Goal: Information Seeking & Learning: Learn about a topic

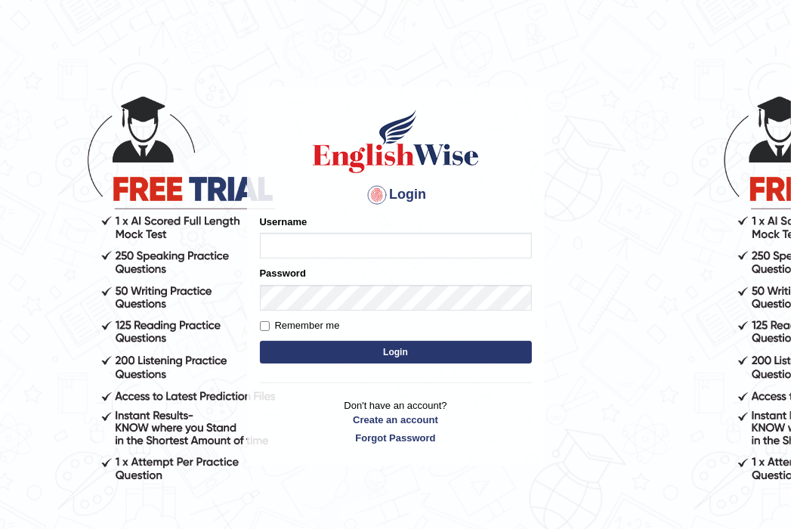
type input "[PERSON_NAME]"
click at [321, 324] on label "Remember me" at bounding box center [300, 325] width 80 height 15
click at [270, 324] on input "Remember me" at bounding box center [265, 326] width 10 height 10
checkbox input "true"
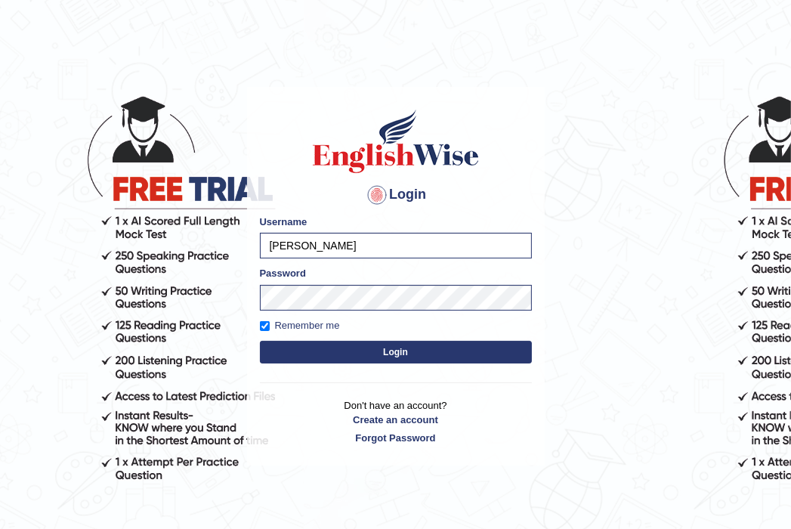
click at [327, 344] on button "Login" at bounding box center [396, 352] width 272 height 23
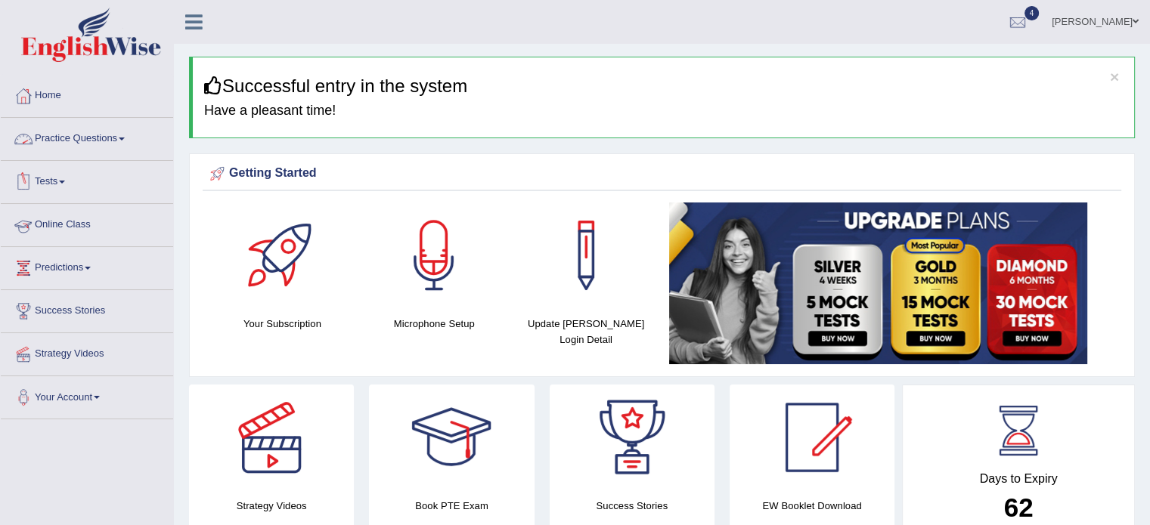
click at [90, 129] on link "Practice Questions" at bounding box center [87, 137] width 172 height 38
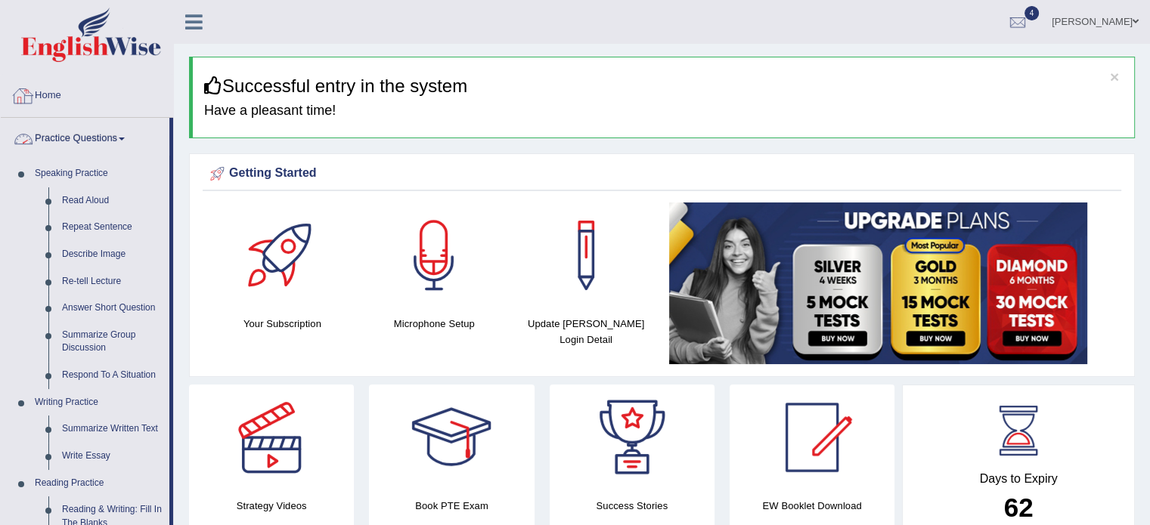
click at [81, 132] on link "Practice Questions" at bounding box center [85, 137] width 169 height 38
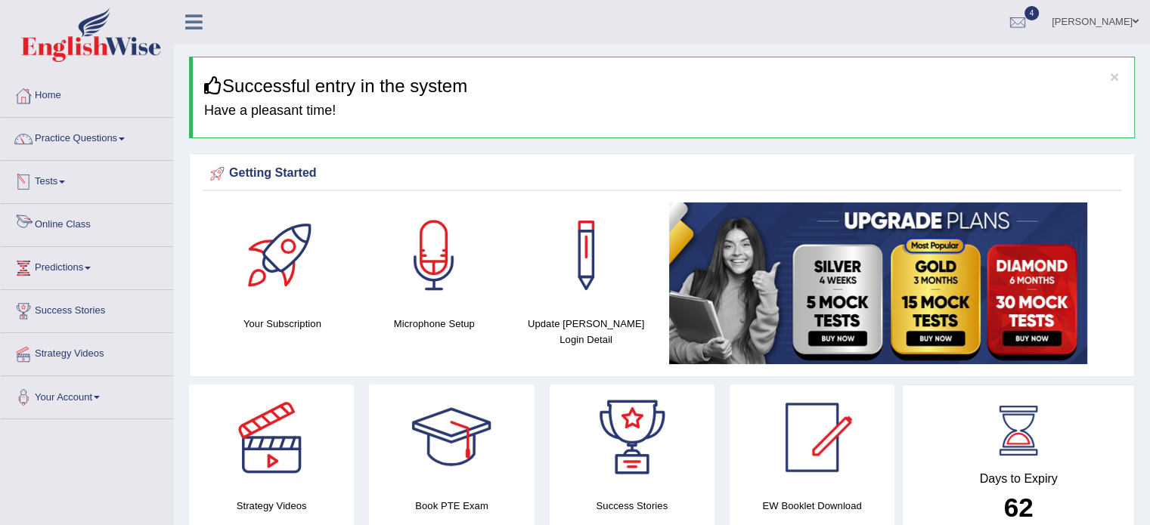
click at [57, 173] on link "Tests" at bounding box center [87, 180] width 172 height 38
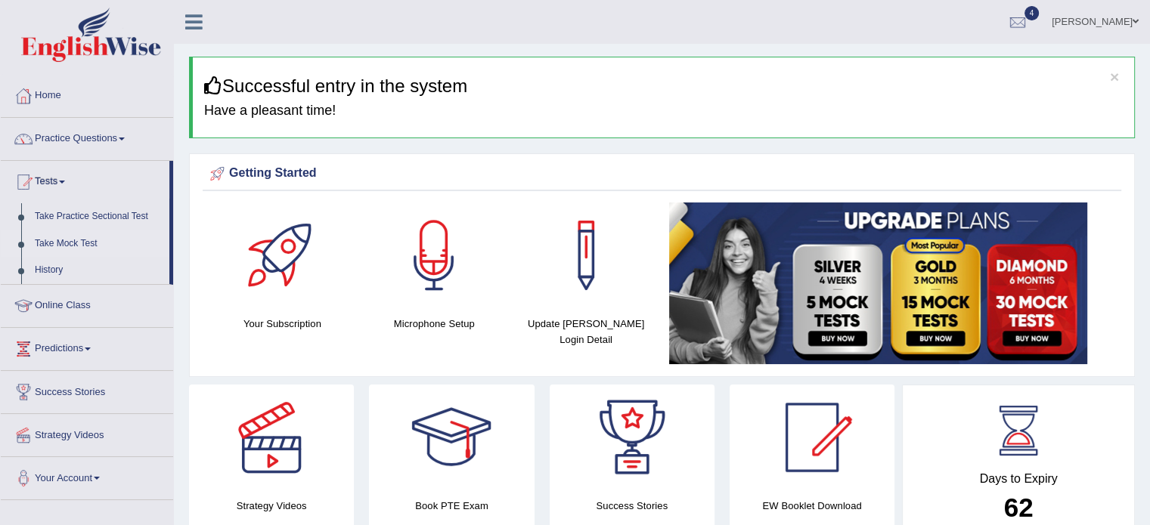
click at [85, 235] on link "Take Mock Test" at bounding box center [98, 244] width 141 height 27
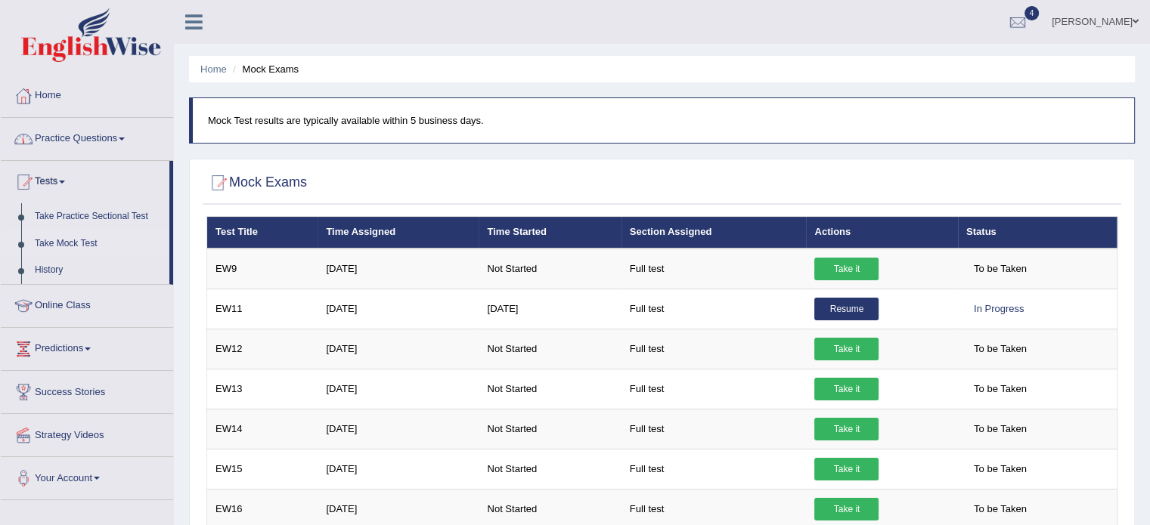
click at [70, 136] on link "Practice Questions" at bounding box center [87, 137] width 172 height 38
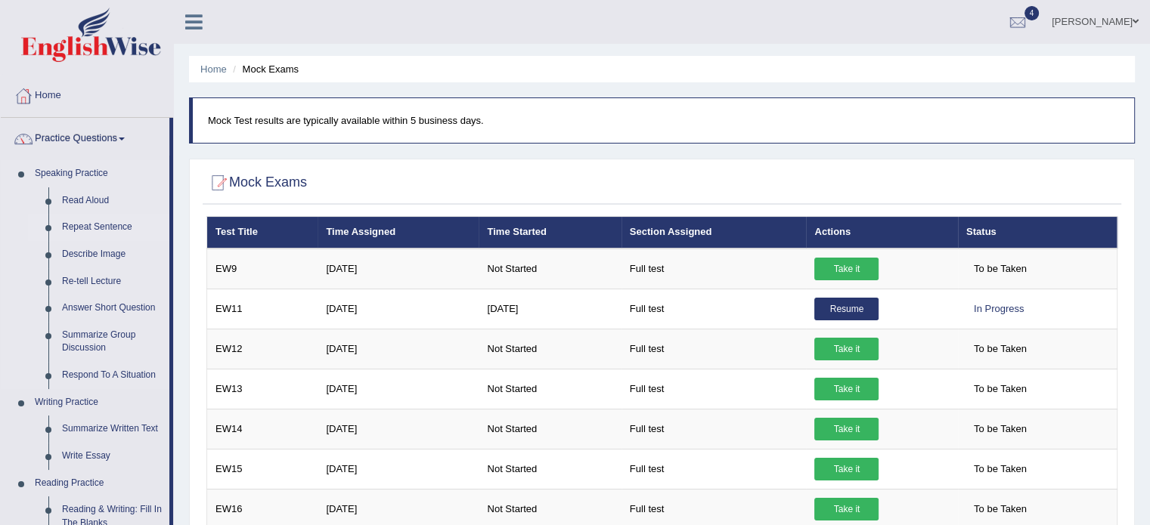
click at [88, 222] on link "Repeat Sentence" at bounding box center [112, 227] width 114 height 27
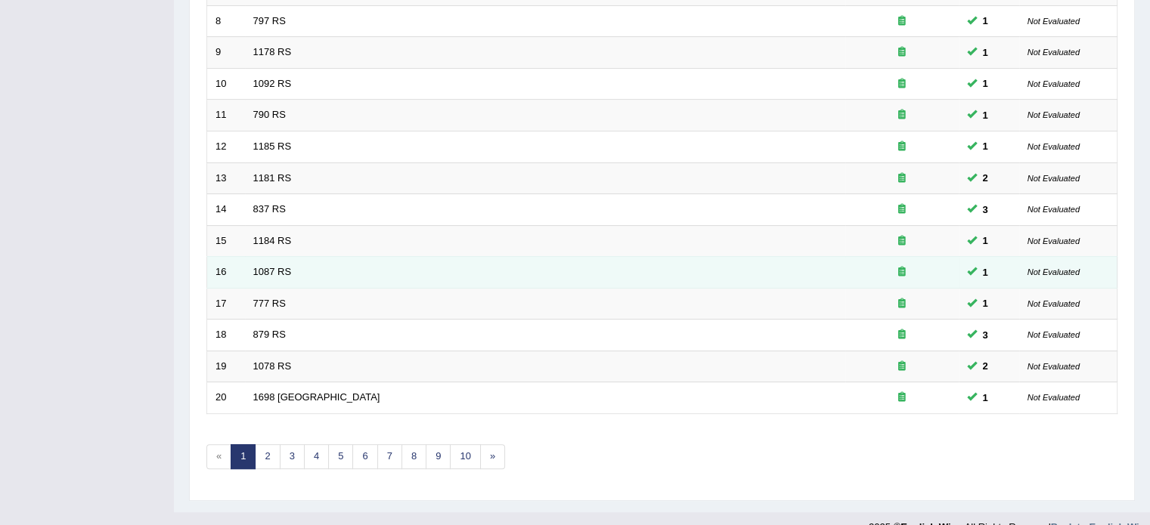
scroll to position [471, 0]
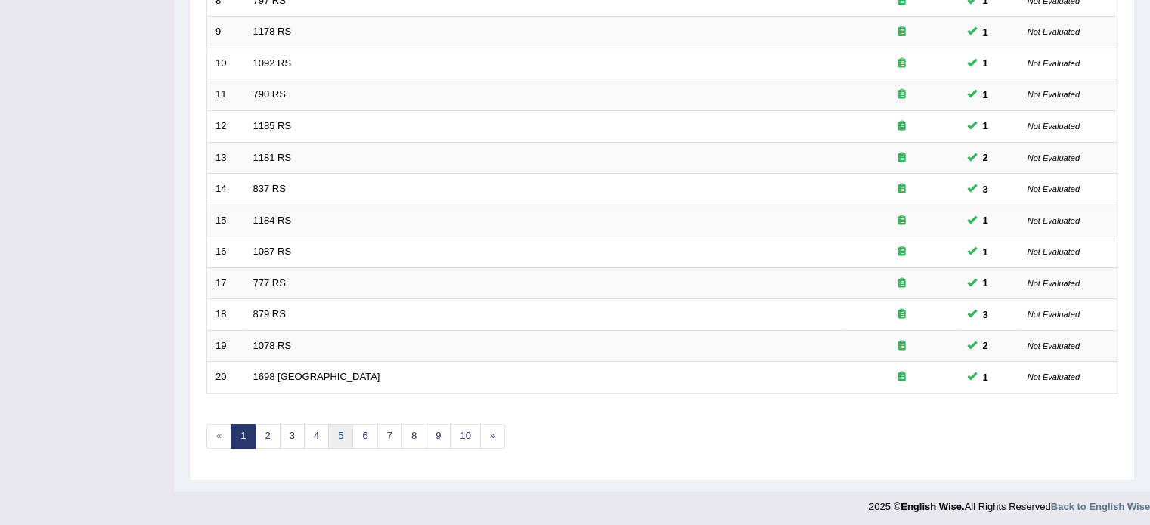
click at [342, 438] on link "5" at bounding box center [340, 436] width 25 height 25
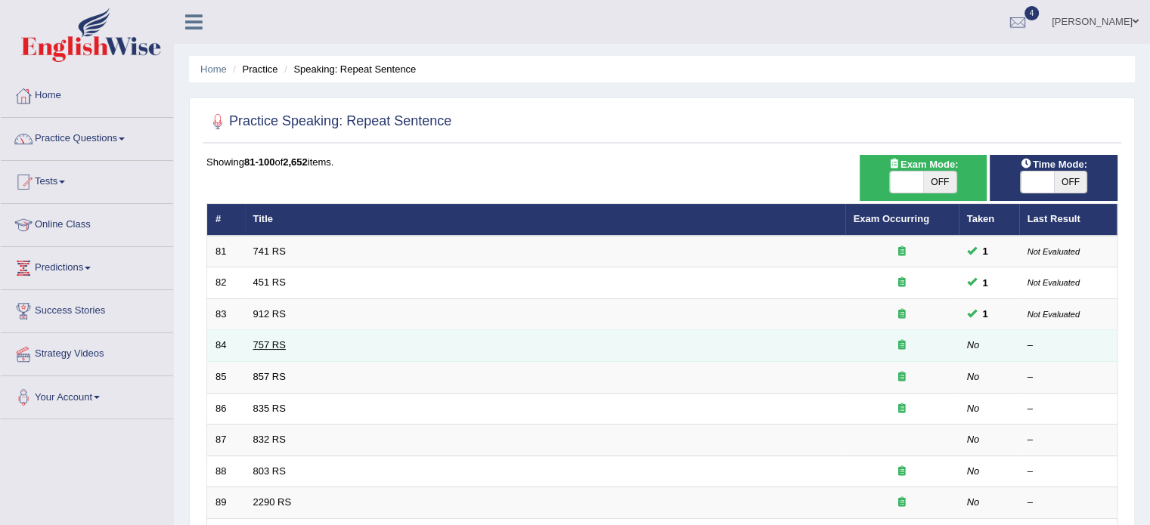
click at [277, 344] on link "757 RS" at bounding box center [269, 344] width 33 height 11
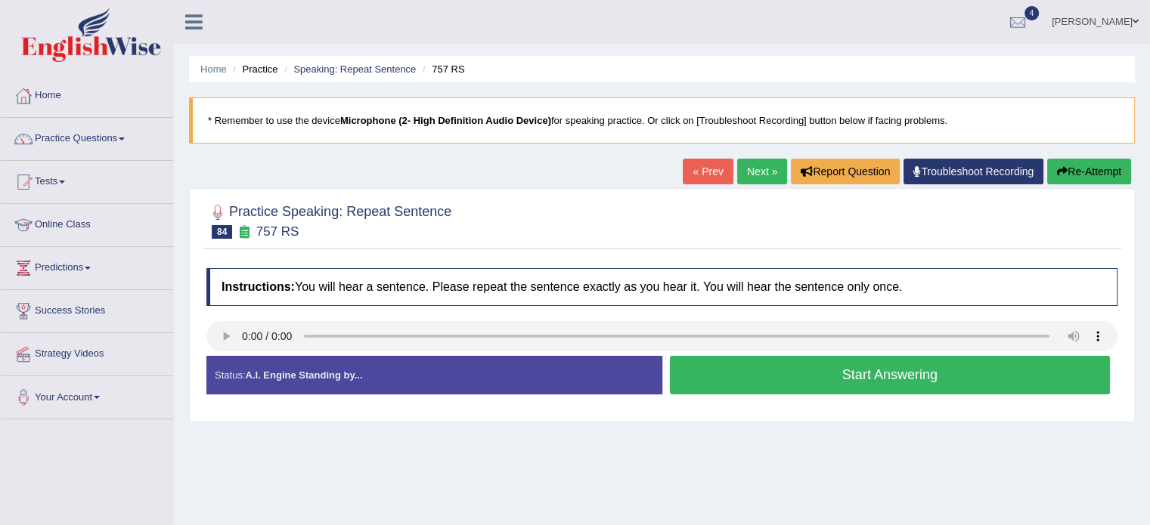
click at [821, 386] on button "Start Answering" at bounding box center [890, 375] width 441 height 39
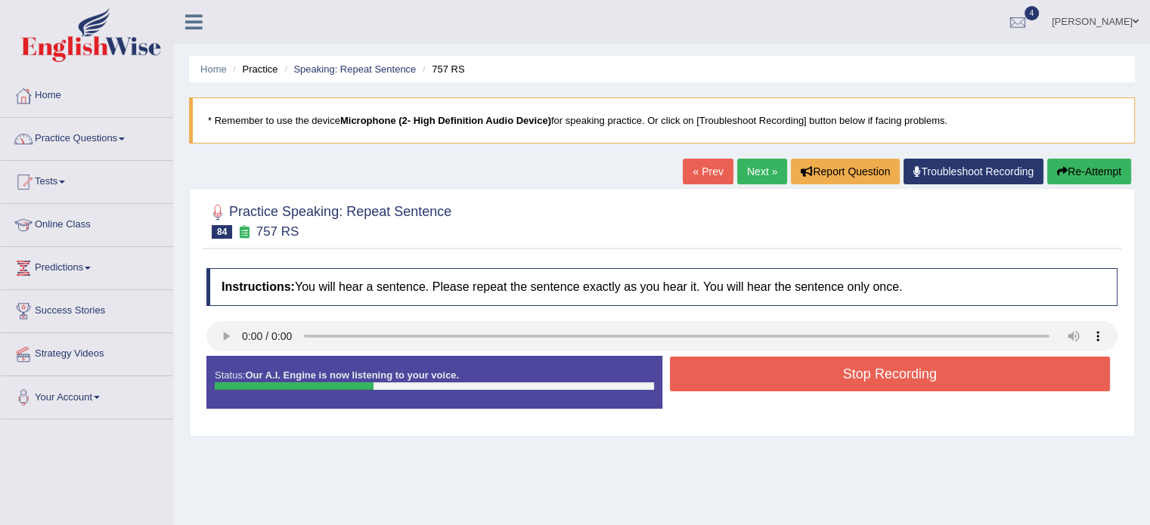
click at [822, 383] on button "Stop Recording" at bounding box center [890, 374] width 441 height 35
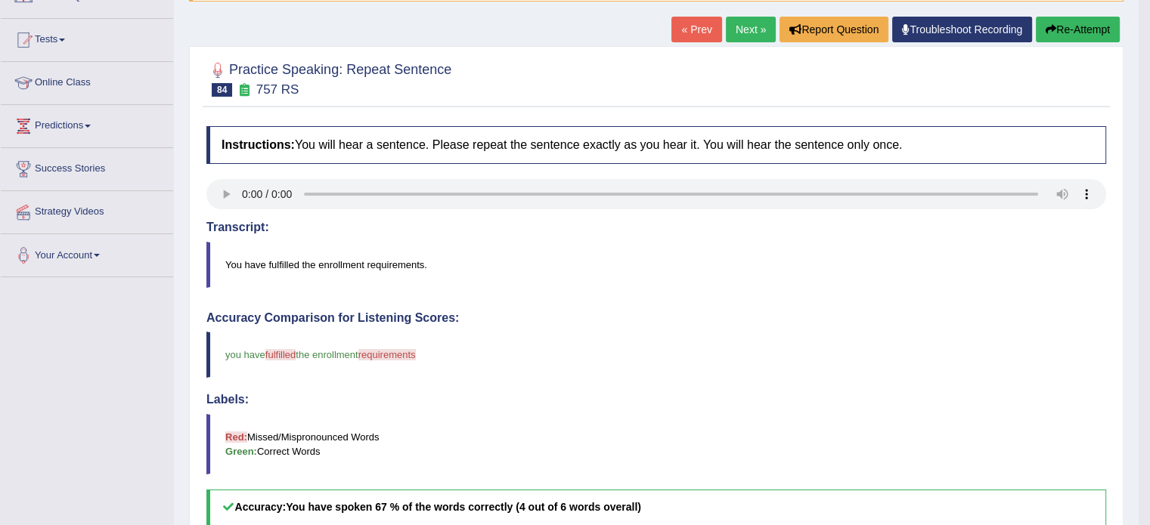
scroll to position [76, 0]
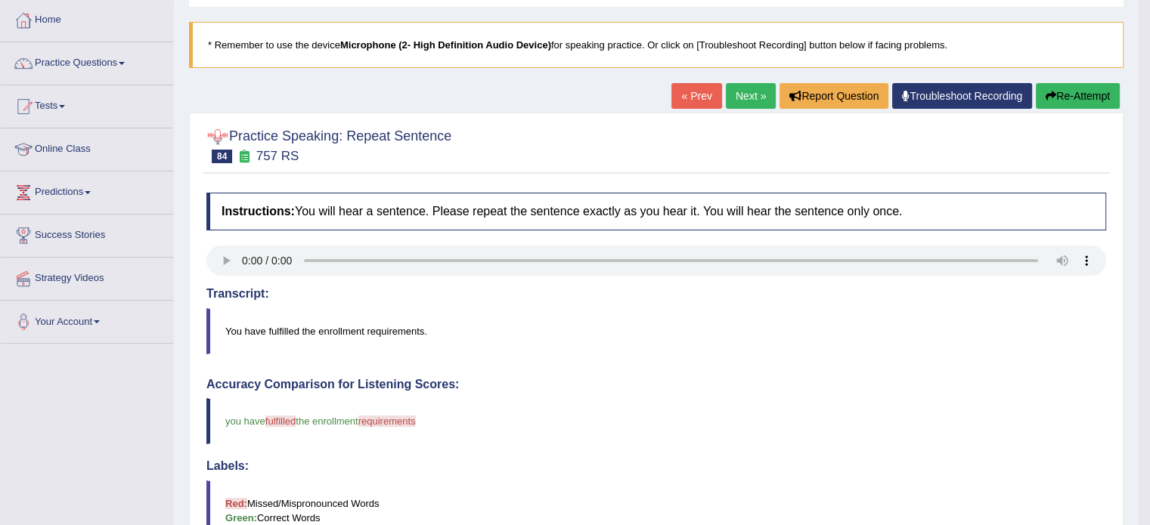
click at [748, 99] on link "Next »" at bounding box center [751, 96] width 50 height 26
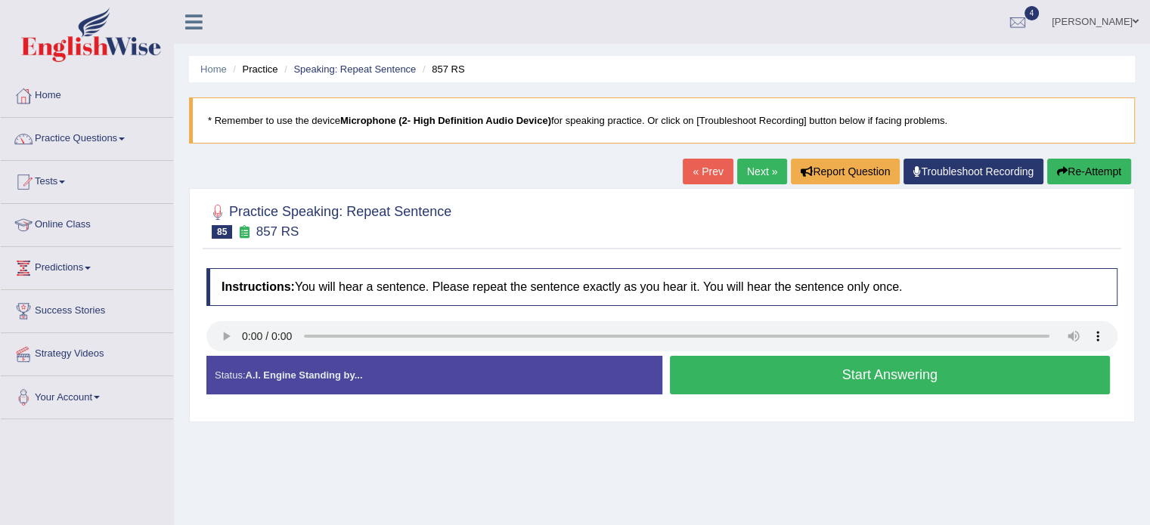
click at [786, 386] on button "Start Answering" at bounding box center [890, 375] width 441 height 39
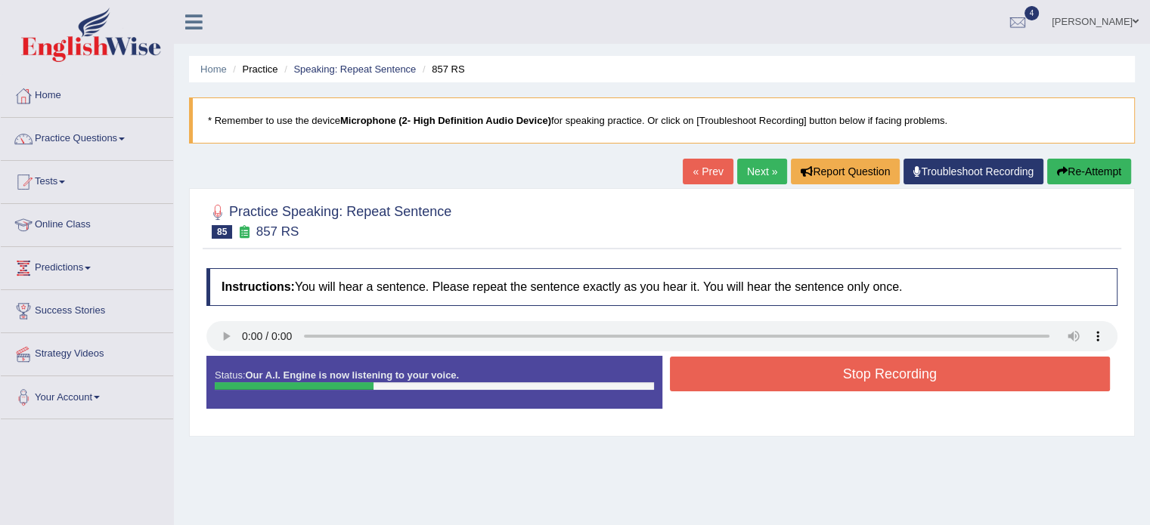
click at [771, 383] on button "Stop Recording" at bounding box center [890, 374] width 441 height 35
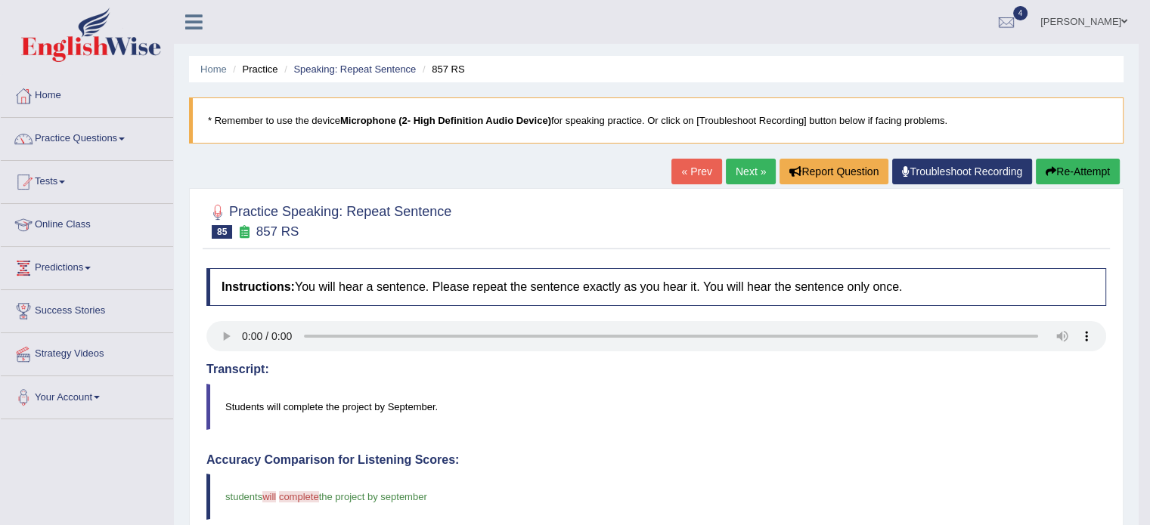
click at [744, 172] on link "Next »" at bounding box center [751, 172] width 50 height 26
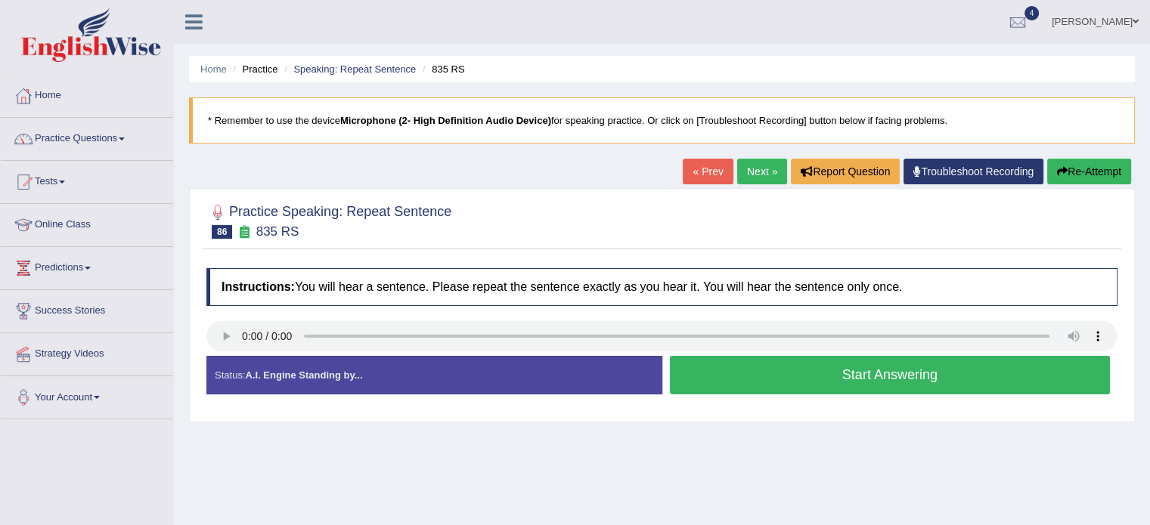
click at [813, 374] on button "Start Answering" at bounding box center [890, 375] width 441 height 39
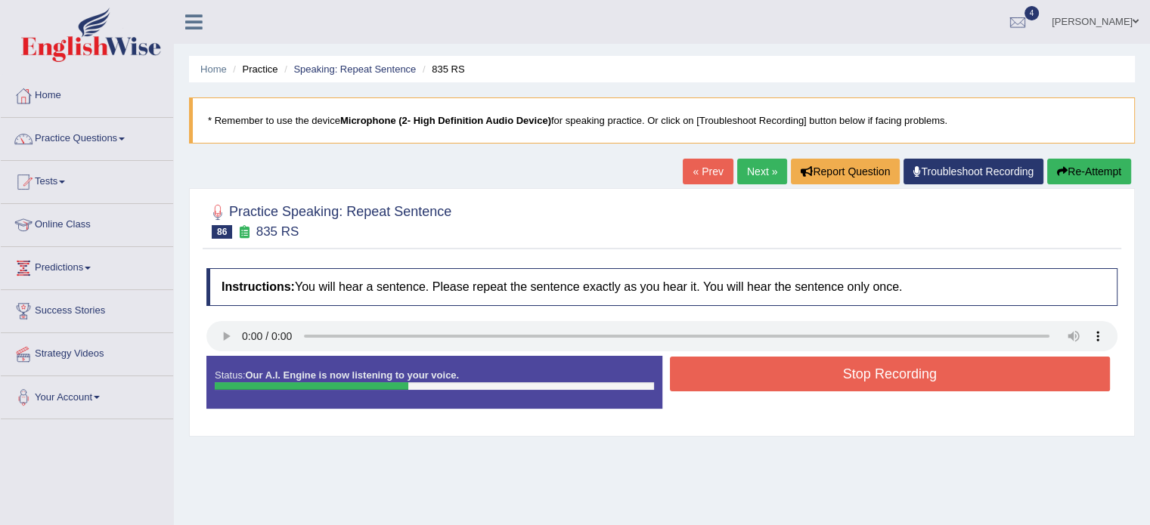
click at [894, 370] on button "Stop Recording" at bounding box center [890, 374] width 441 height 35
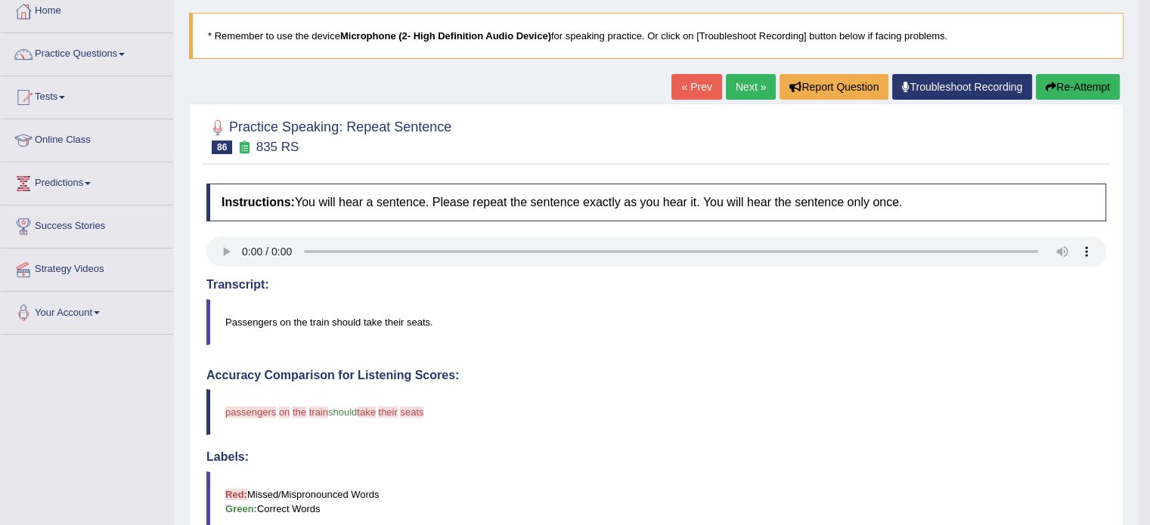
scroll to position [76, 0]
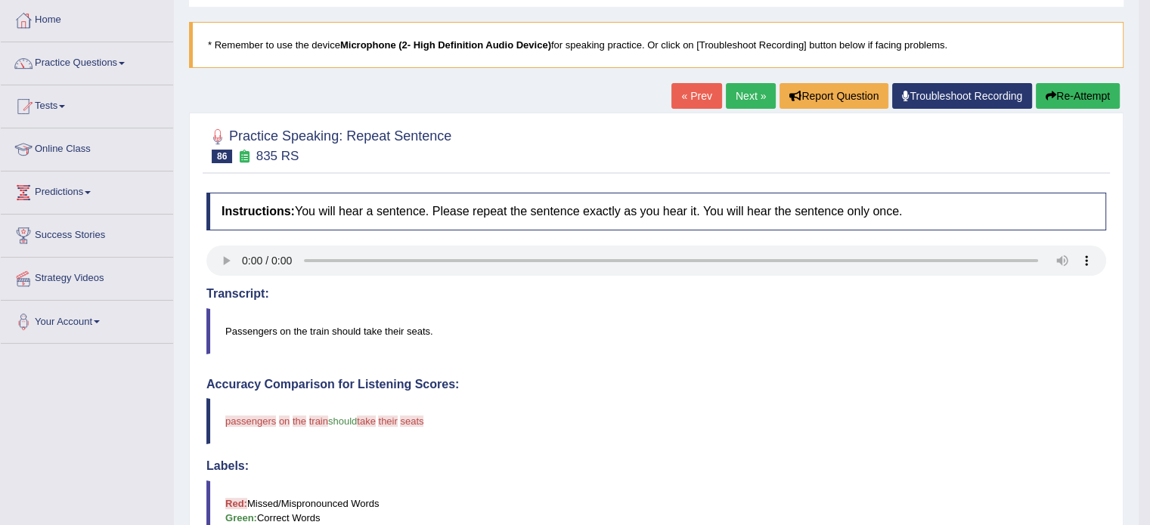
click at [555, 150] on div at bounding box center [656, 145] width 900 height 46
click at [848, 100] on button "Report Question" at bounding box center [833, 96] width 109 height 26
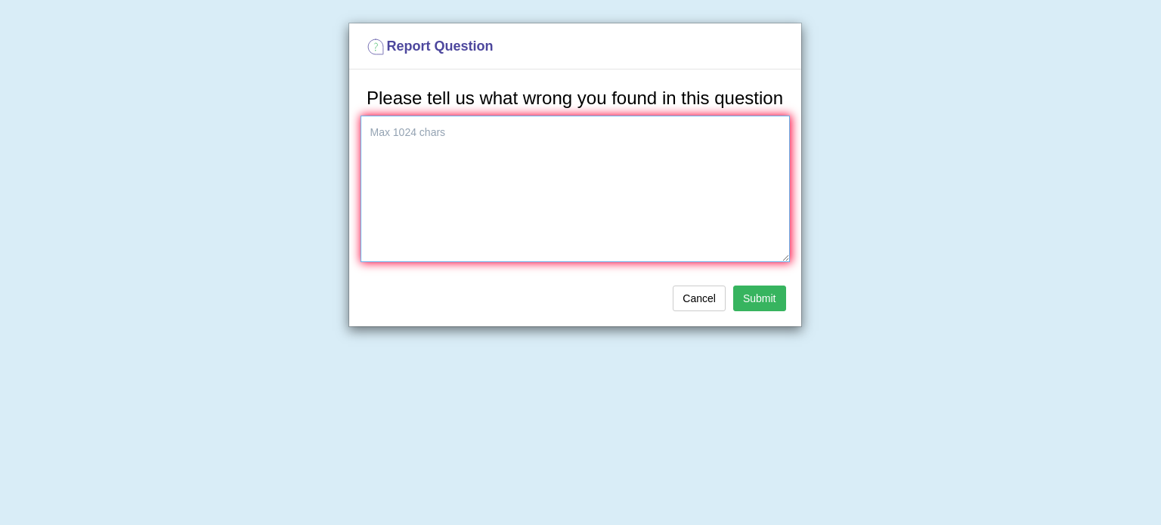
click at [421, 141] on textarea at bounding box center [575, 189] width 429 height 147
click at [375, 128] on textarea "question does not align with audio." at bounding box center [575, 189] width 429 height 147
drag, startPoint x: 562, startPoint y: 135, endPoint x: 259, endPoint y: 167, distance: 304.9
click at [259, 167] on div "Report Question Please tell us what wrong you found in this question Question d…" at bounding box center [580, 262] width 1161 height 525
type textarea "Transcript does not align with audio."
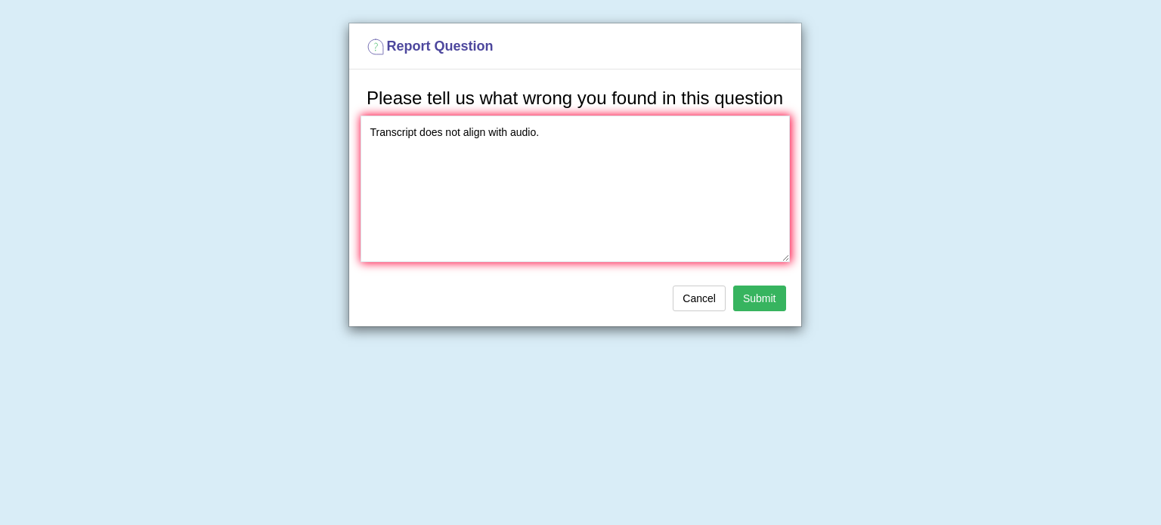
click at [759, 305] on button "Submit" at bounding box center [759, 299] width 53 height 26
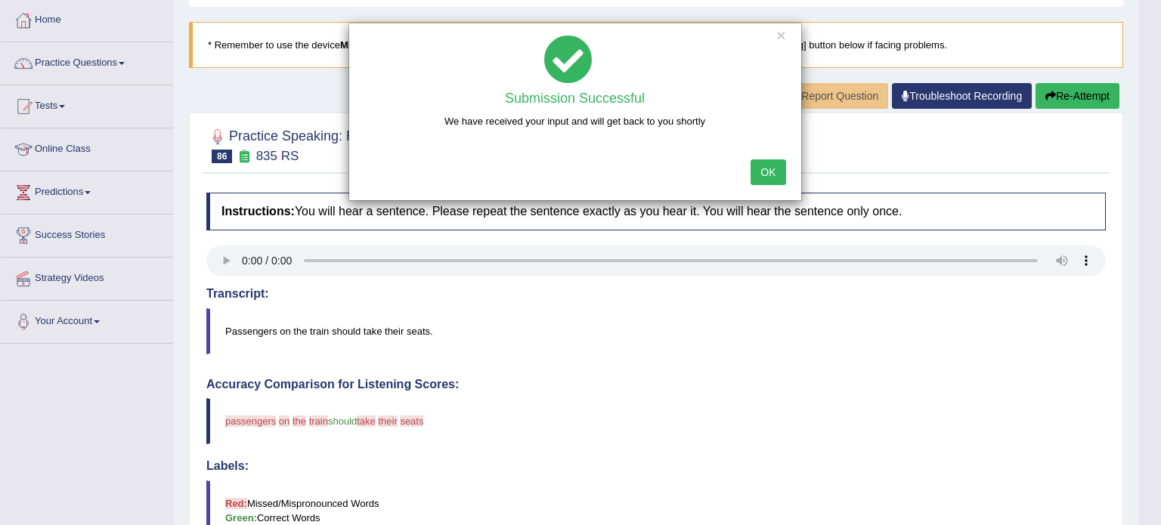
click at [771, 169] on button "OK" at bounding box center [768, 173] width 35 height 26
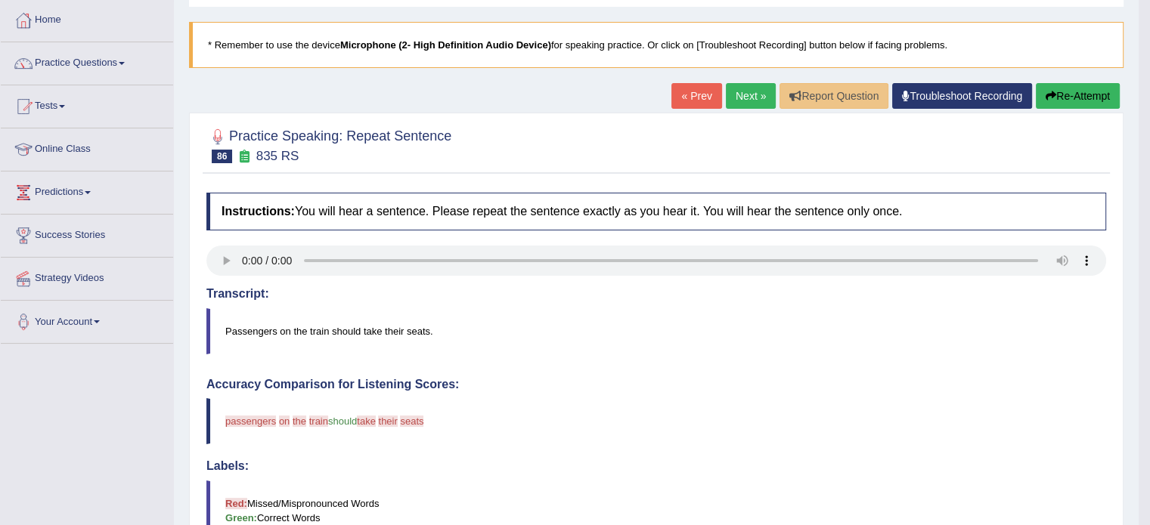
click at [740, 85] on link "Next »" at bounding box center [751, 96] width 50 height 26
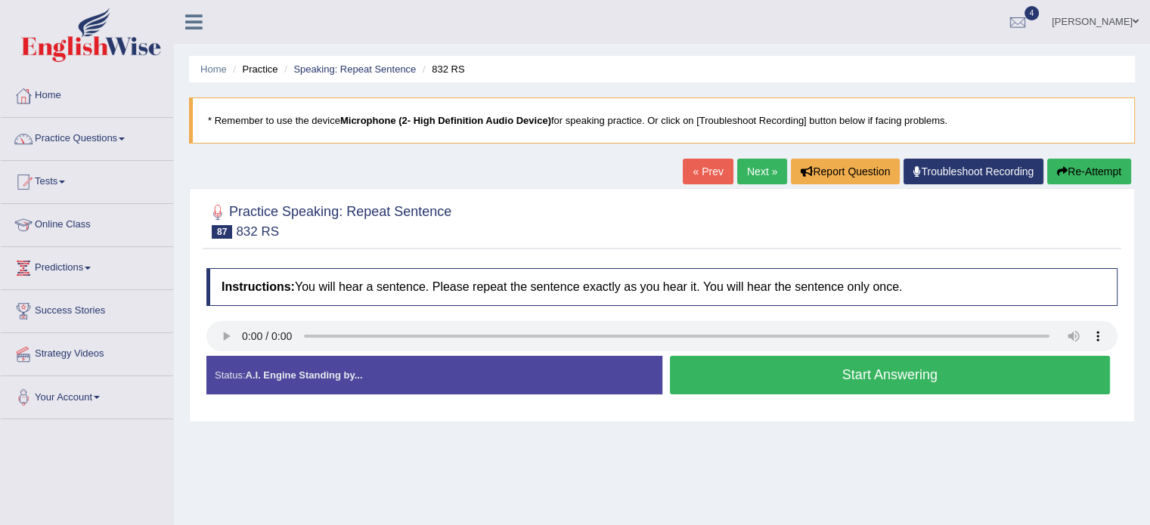
click at [813, 376] on button "Start Answering" at bounding box center [890, 375] width 441 height 39
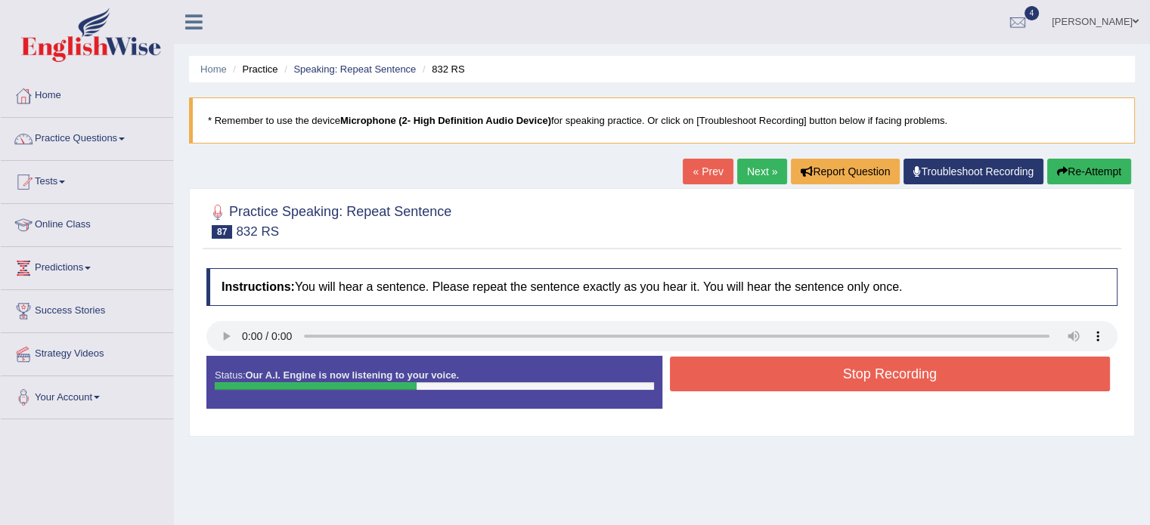
click at [790, 383] on button "Stop Recording" at bounding box center [890, 374] width 441 height 35
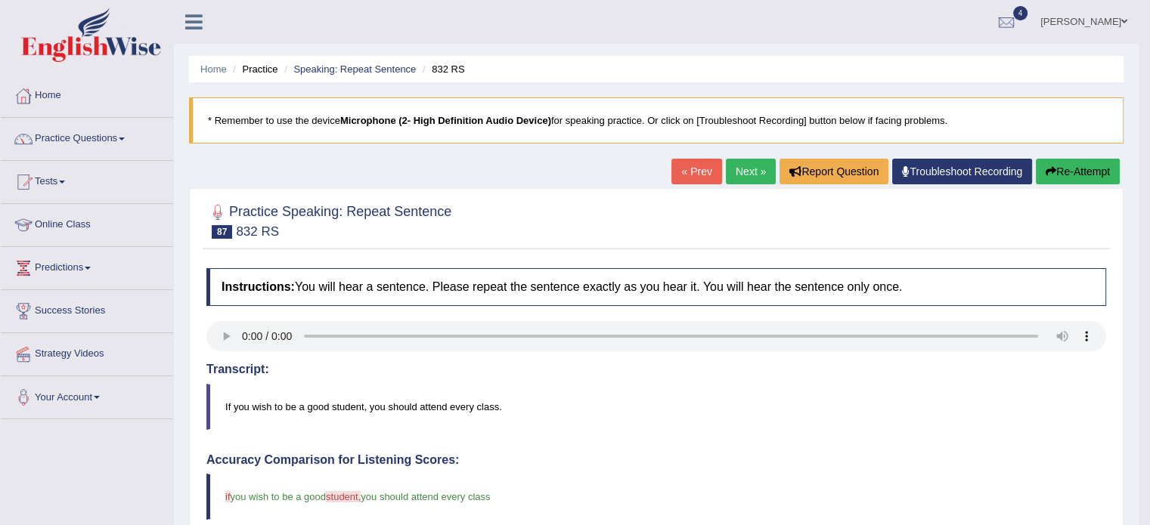
click at [741, 166] on link "Next »" at bounding box center [751, 172] width 50 height 26
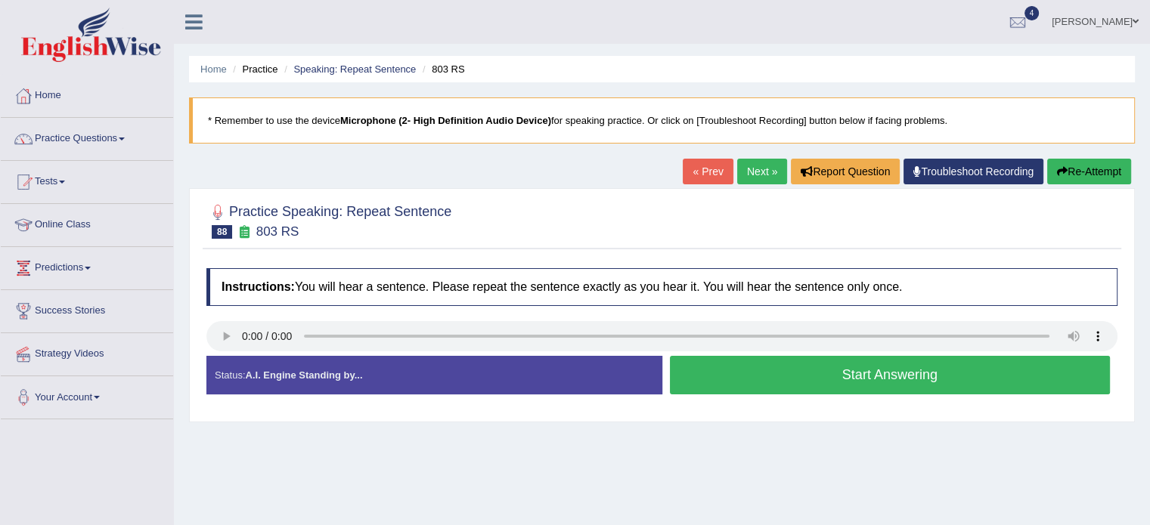
click at [792, 372] on button "Start Answering" at bounding box center [890, 375] width 441 height 39
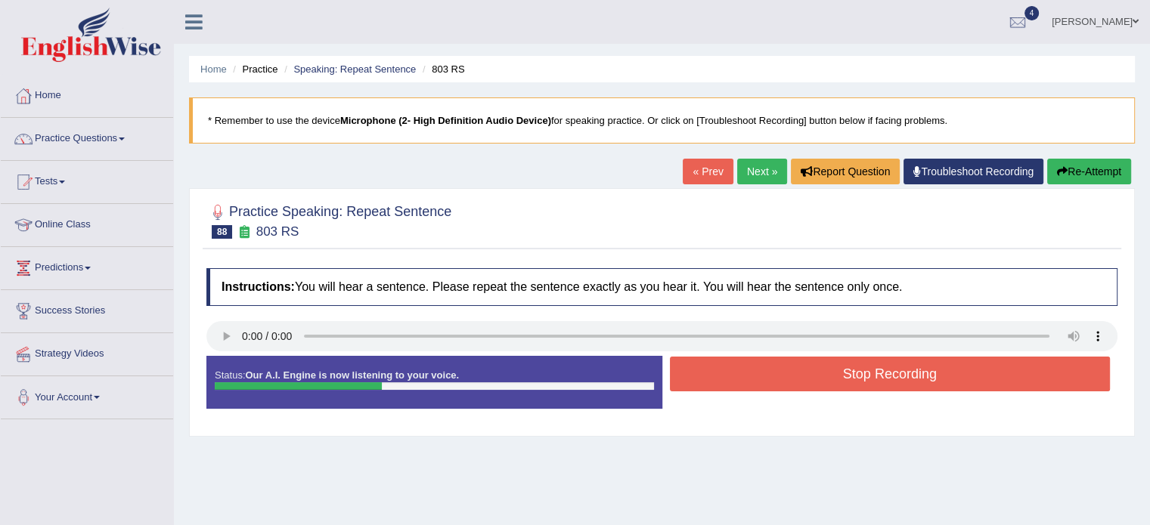
click at [874, 369] on button "Stop Recording" at bounding box center [890, 374] width 441 height 35
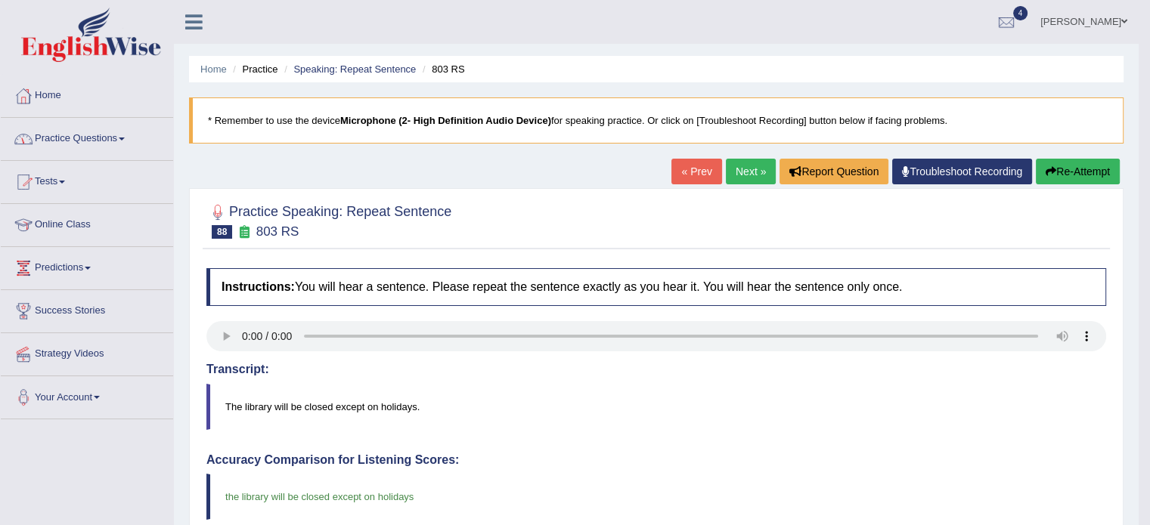
drag, startPoint x: 46, startPoint y: 180, endPoint x: 51, endPoint y: 173, distance: 8.2
click at [46, 180] on link "Tests" at bounding box center [87, 180] width 172 height 38
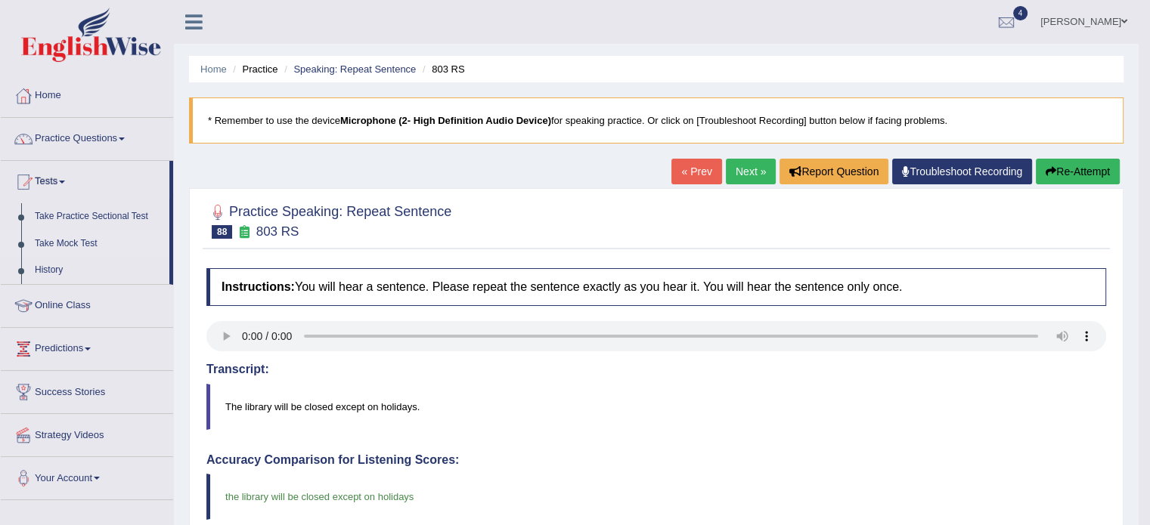
click at [70, 244] on link "Take Mock Test" at bounding box center [98, 244] width 141 height 27
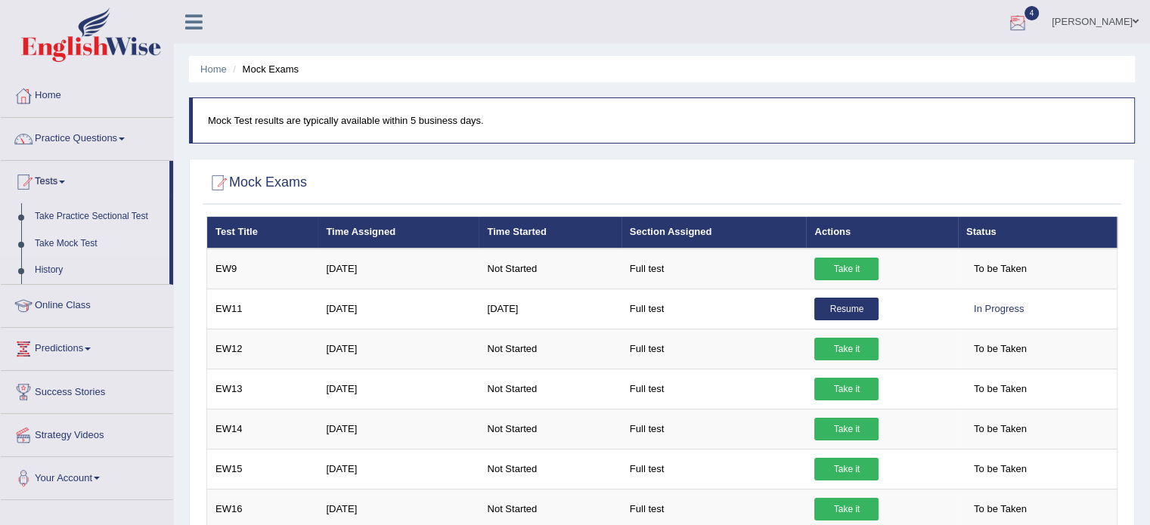
click at [1009, 23] on div at bounding box center [1017, 22] width 23 height 23
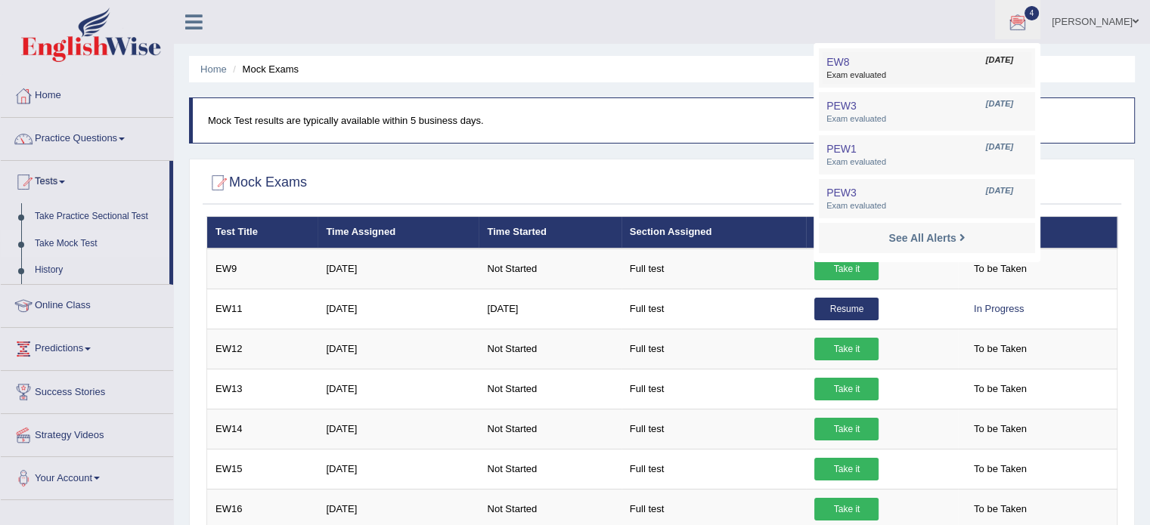
click at [995, 71] on span "Exam evaluated" at bounding box center [926, 76] width 201 height 12
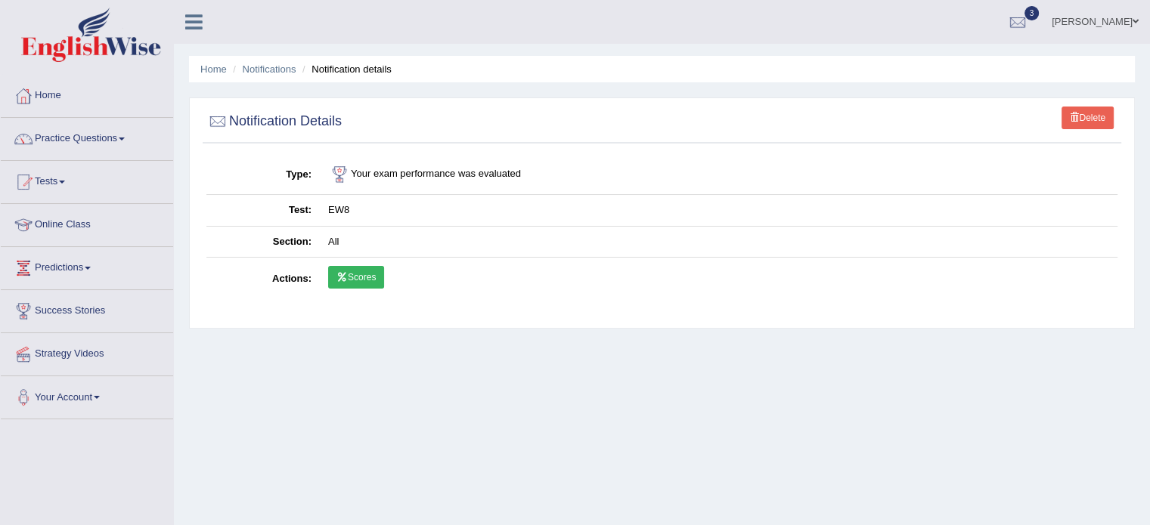
click at [373, 271] on link "Scores" at bounding box center [356, 277] width 56 height 23
click at [51, 175] on link "Tests" at bounding box center [87, 180] width 172 height 38
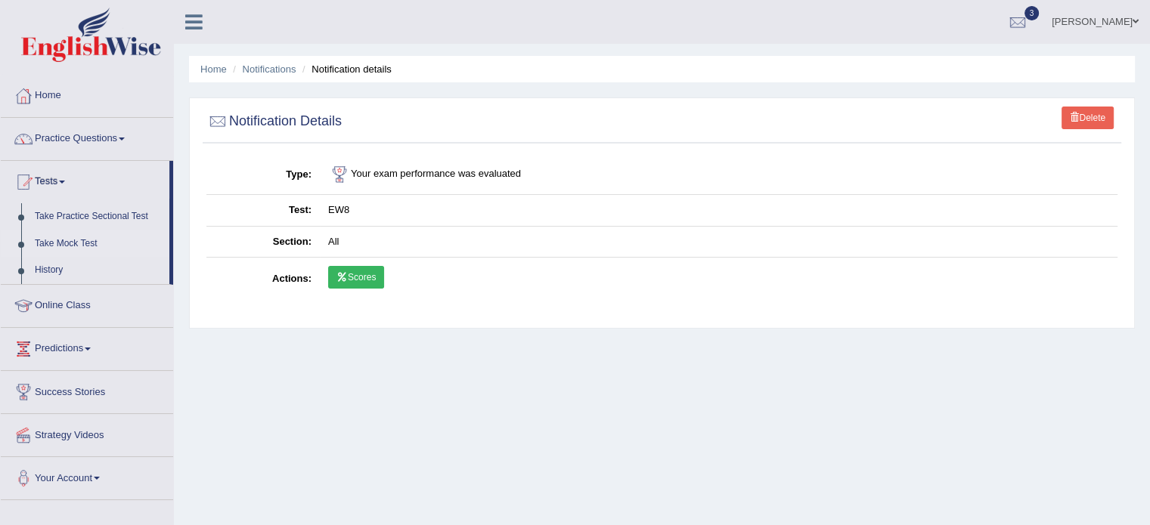
click at [70, 238] on link "Take Mock Test" at bounding box center [98, 244] width 141 height 27
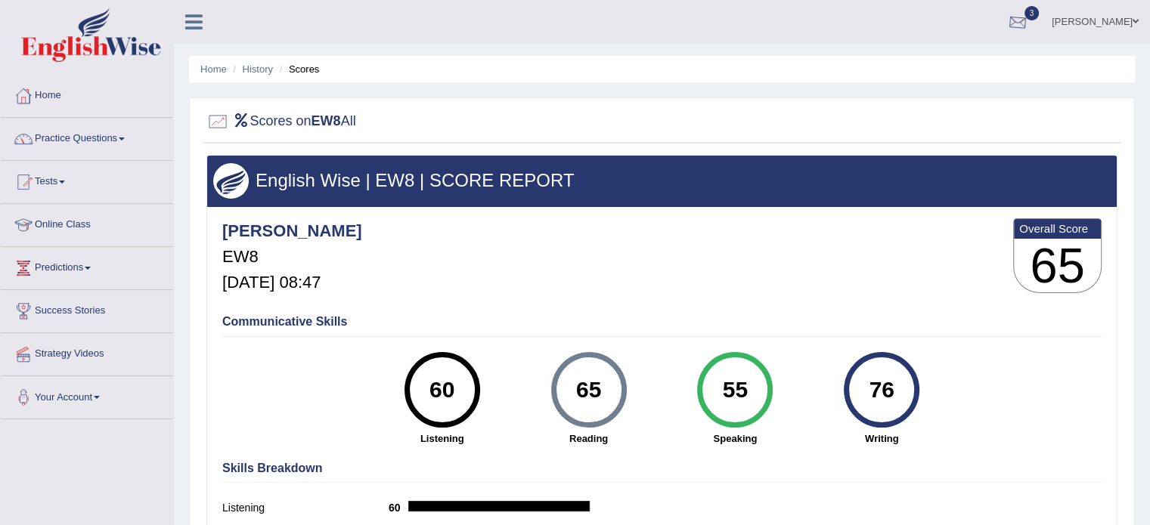
click at [1020, 17] on div at bounding box center [1017, 22] width 23 height 23
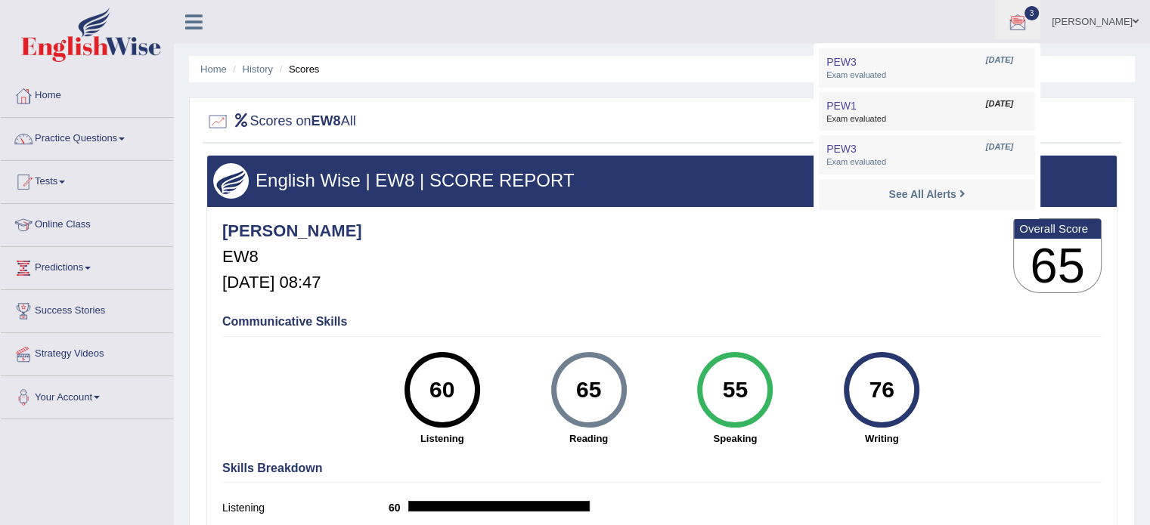
click at [881, 115] on span "Exam evaluated" at bounding box center [926, 119] width 201 height 12
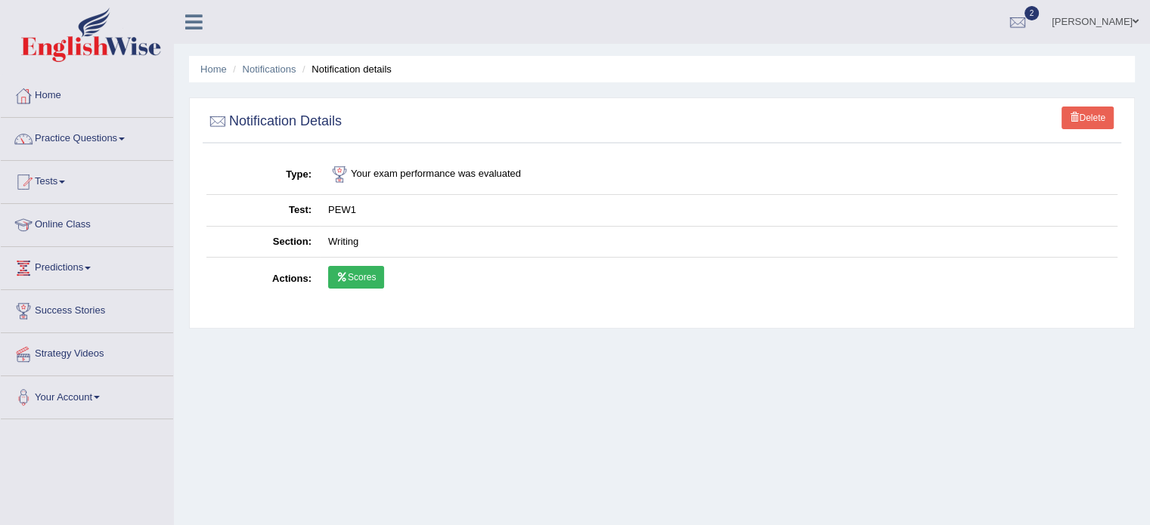
click at [378, 271] on link "Scores" at bounding box center [356, 277] width 56 height 23
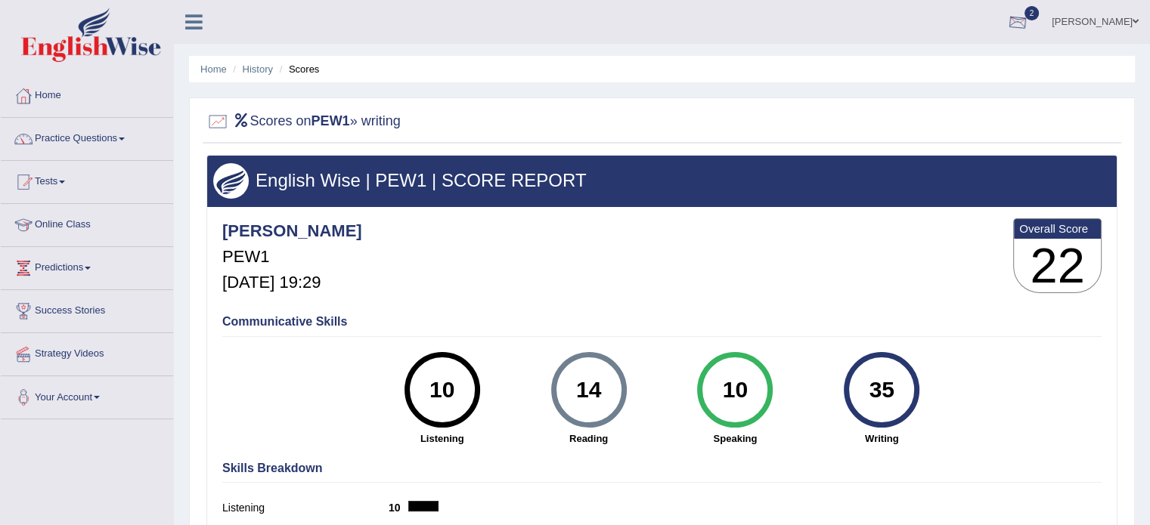
click at [1021, 19] on div at bounding box center [1017, 22] width 23 height 23
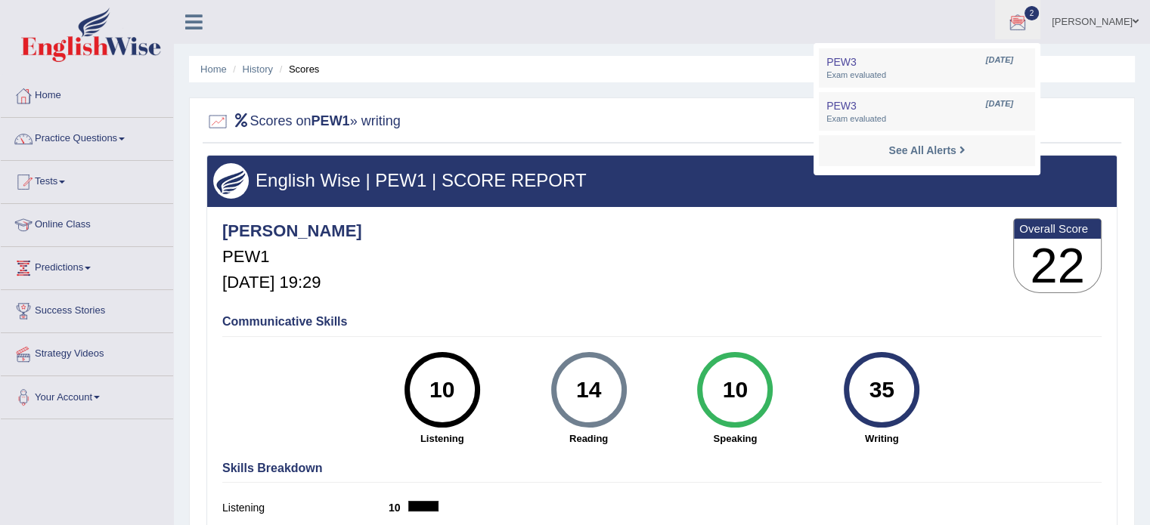
click at [877, 160] on li "See All Alerts" at bounding box center [927, 150] width 216 height 31
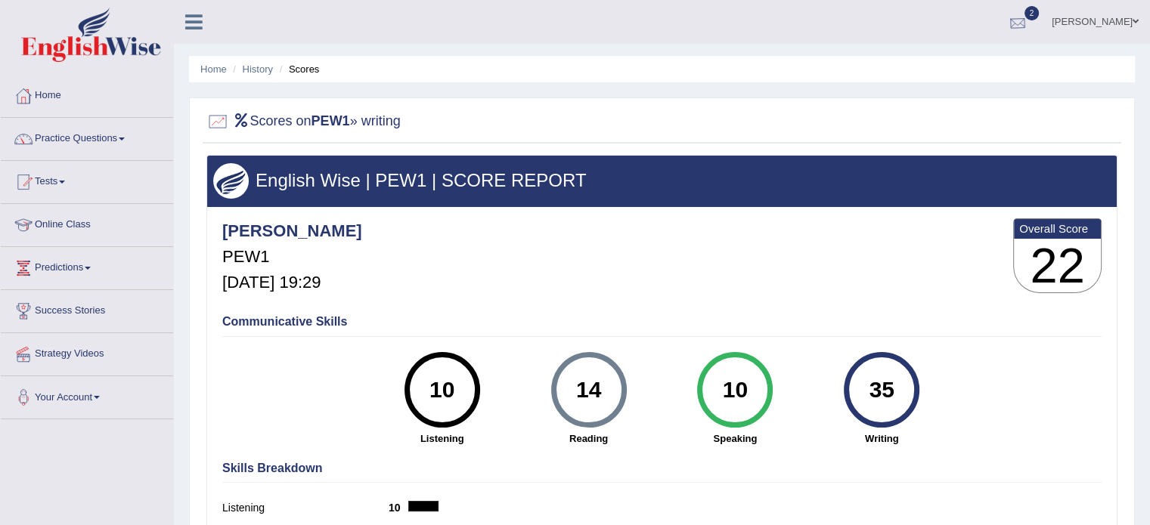
click at [1016, 16] on div at bounding box center [1017, 22] width 23 height 23
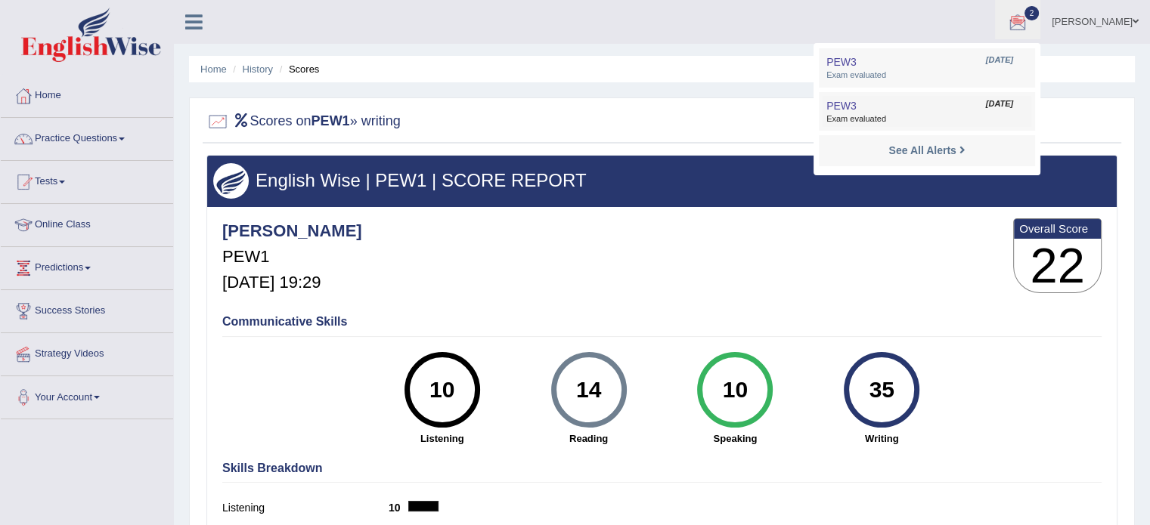
click at [926, 122] on span "Exam evaluated" at bounding box center [926, 119] width 201 height 12
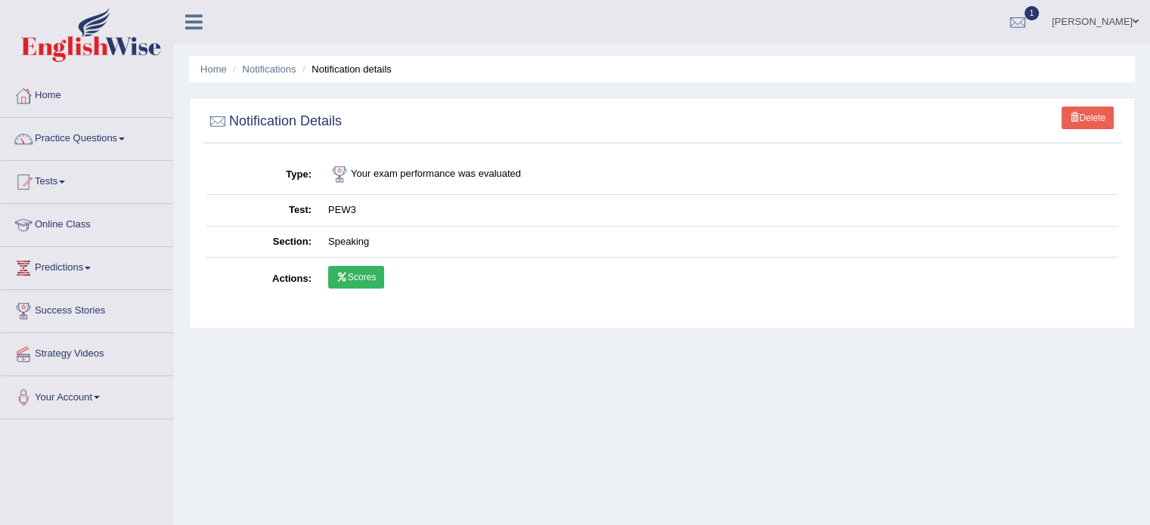
click at [361, 280] on link "Scores" at bounding box center [356, 277] width 56 height 23
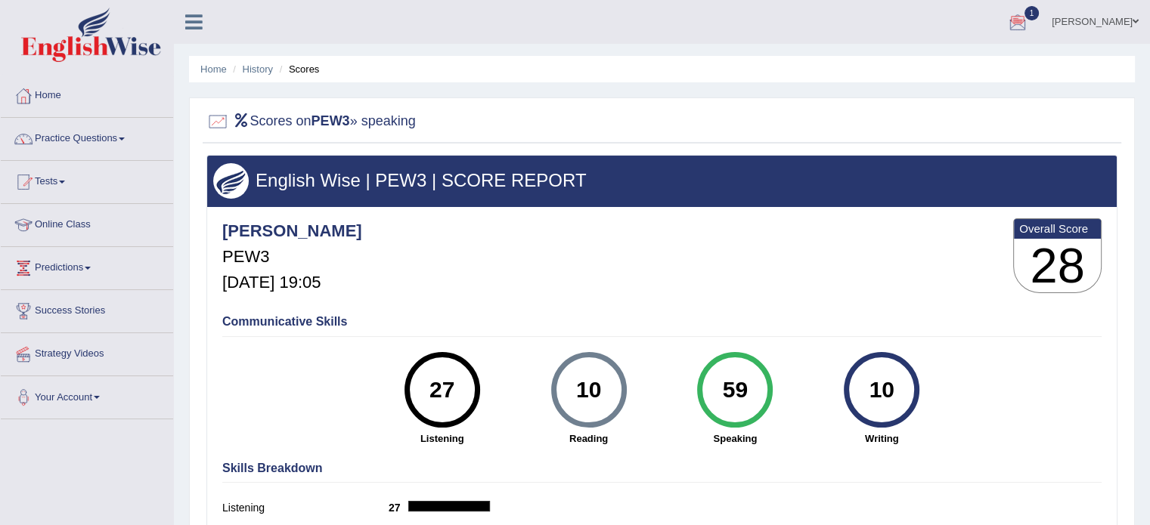
click at [1019, 23] on div at bounding box center [1017, 22] width 23 height 23
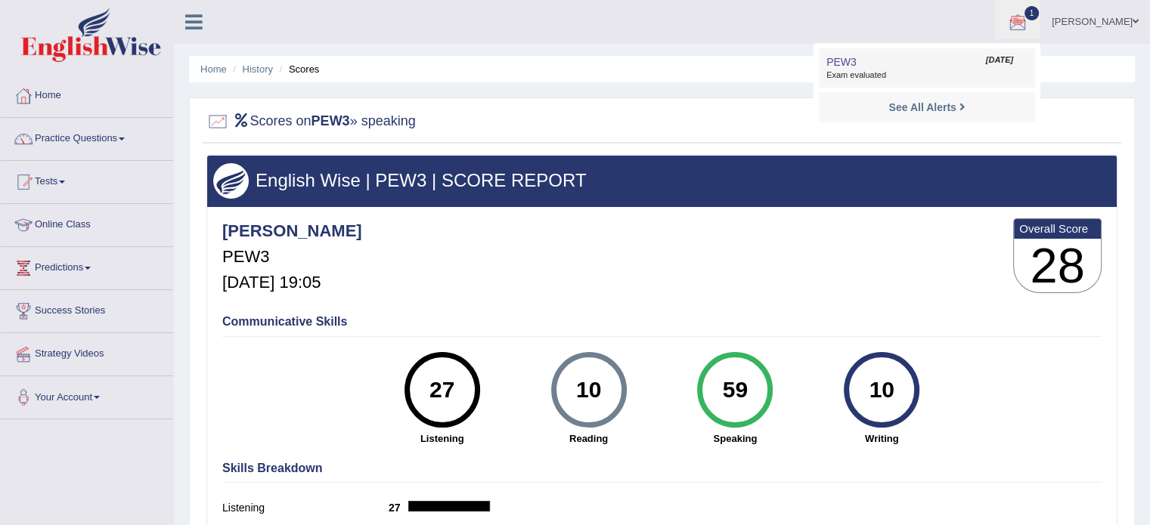
drag, startPoint x: 892, startPoint y: 73, endPoint x: 884, endPoint y: 57, distance: 17.6
click at [892, 72] on span "Exam evaluated" at bounding box center [926, 76] width 201 height 12
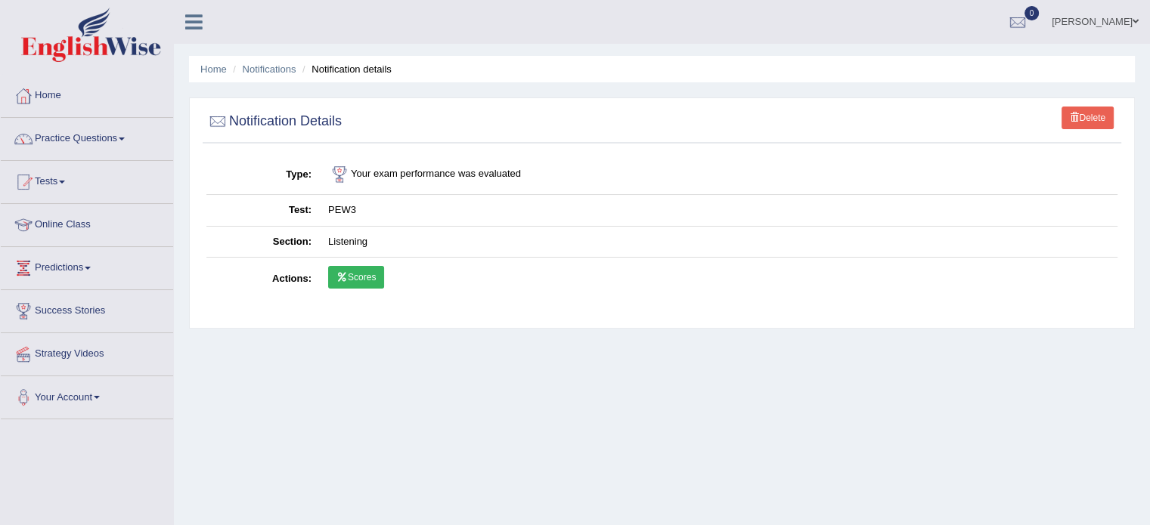
click at [358, 277] on link "Scores" at bounding box center [356, 277] width 56 height 23
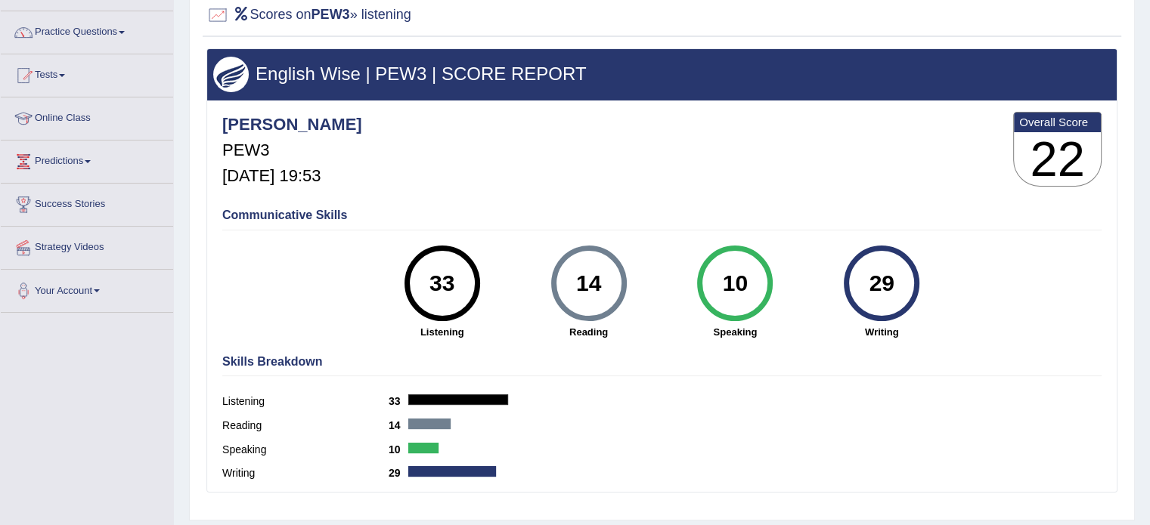
scroll to position [151, 0]
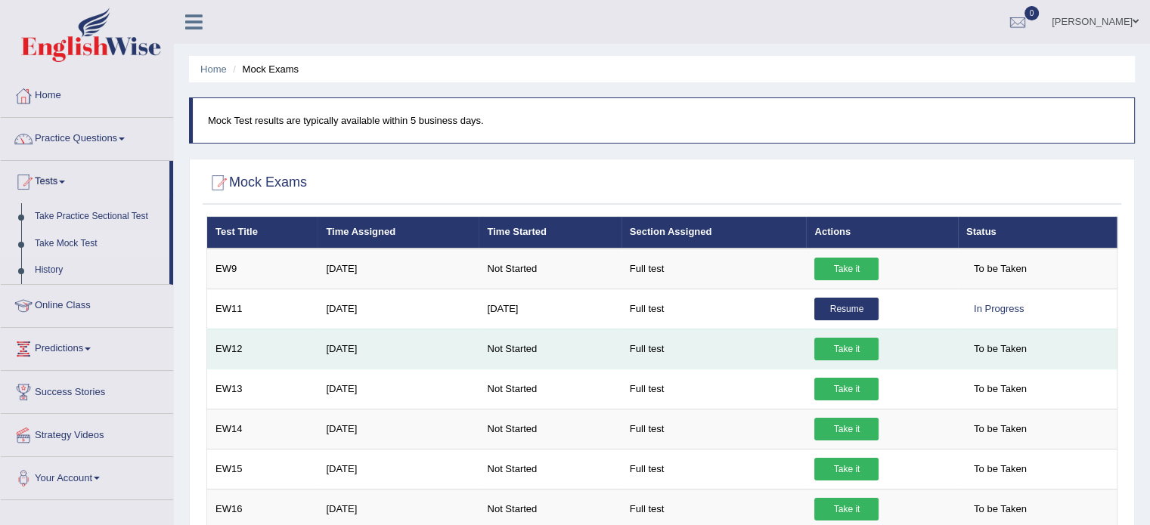
click at [845, 347] on link "Take it" at bounding box center [846, 349] width 64 height 23
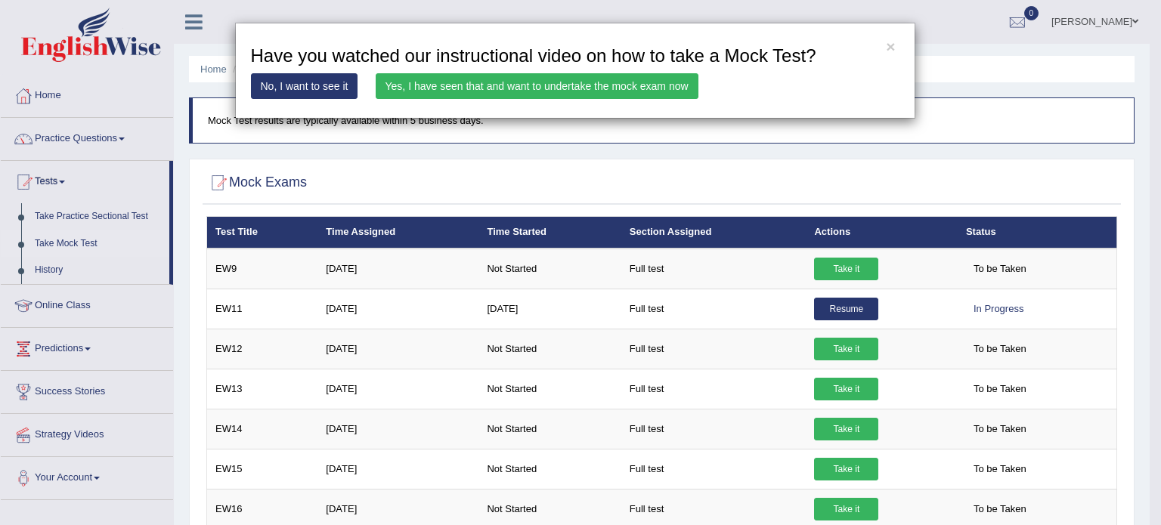
click at [602, 87] on link "Yes, I have seen that and want to undertake the mock exam now" at bounding box center [537, 86] width 323 height 26
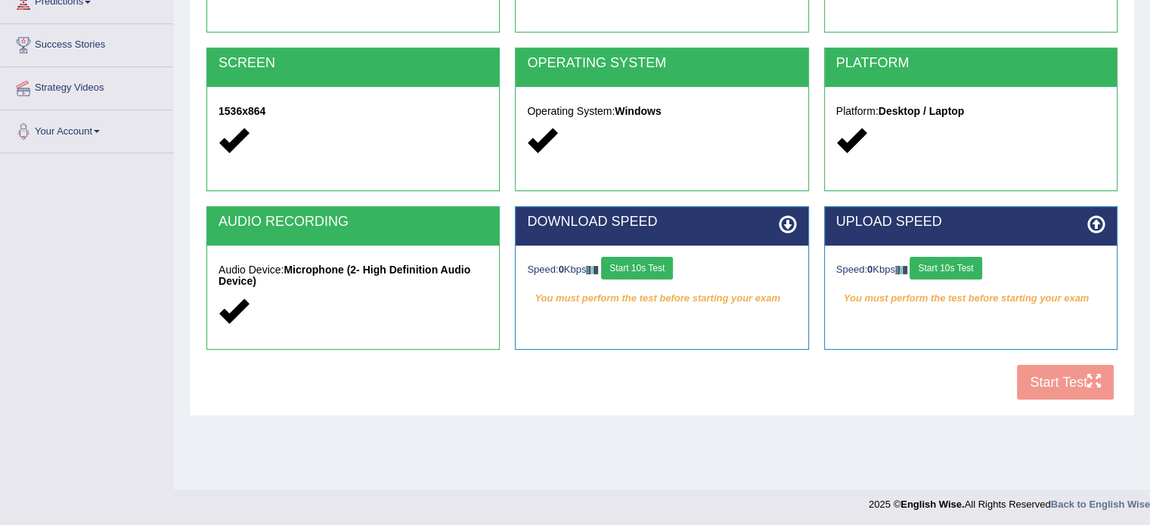
scroll to position [268, 0]
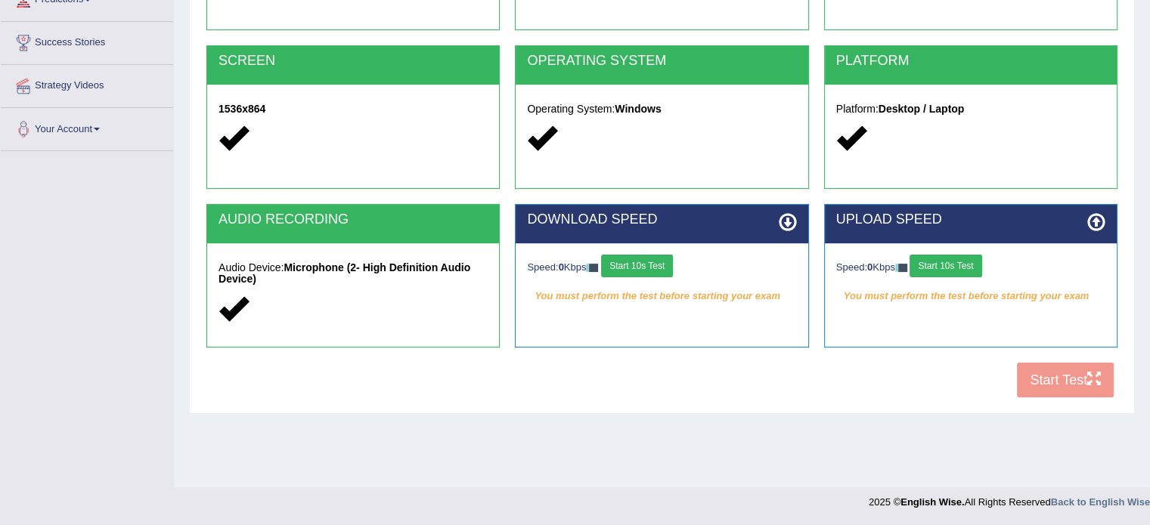
click at [645, 269] on button "Start 10s Test" at bounding box center [637, 266] width 72 height 23
click at [942, 259] on button "Start 10s Test" at bounding box center [945, 266] width 72 height 23
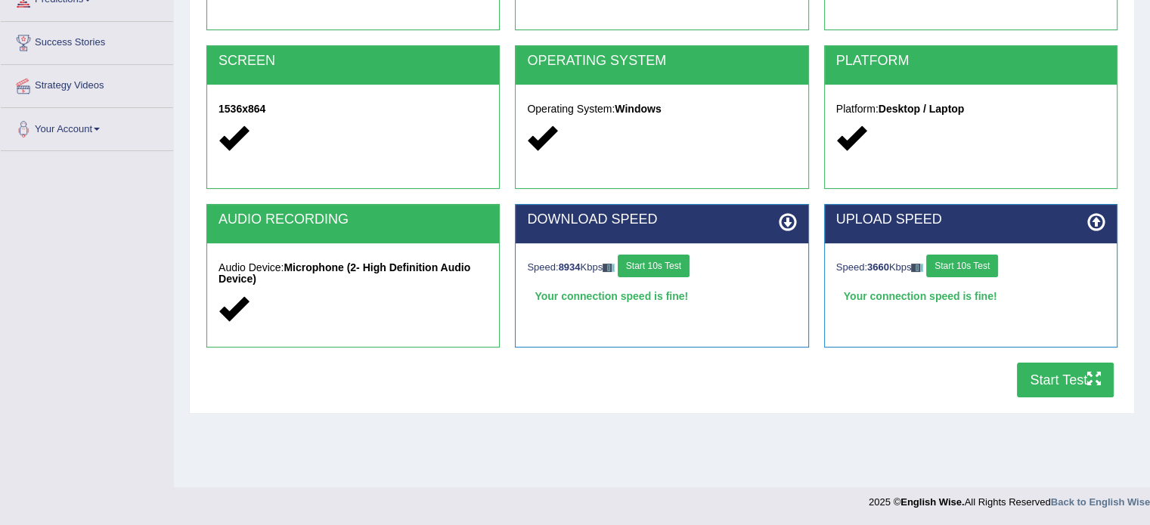
click at [1073, 381] on button "Start Test" at bounding box center [1065, 380] width 97 height 35
